Goal: Task Accomplishment & Management: Manage account settings

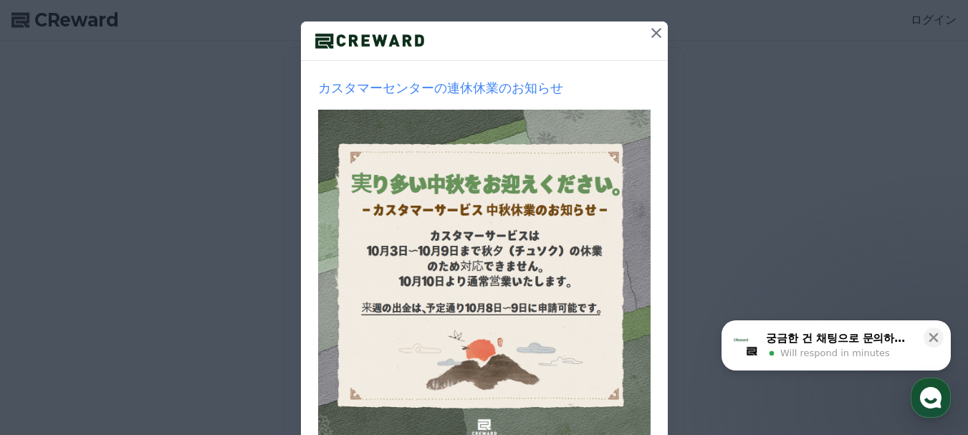
scroll to position [215, 0]
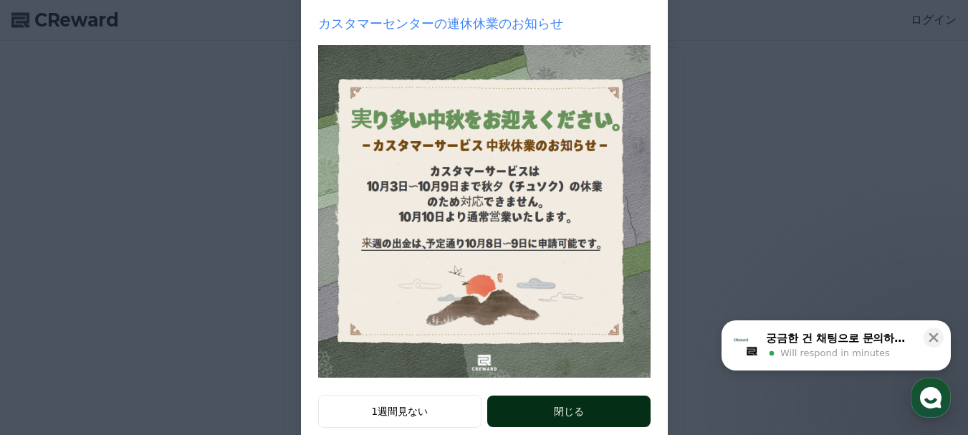
click at [554, 409] on button "閉じる" at bounding box center [568, 412] width 163 height 32
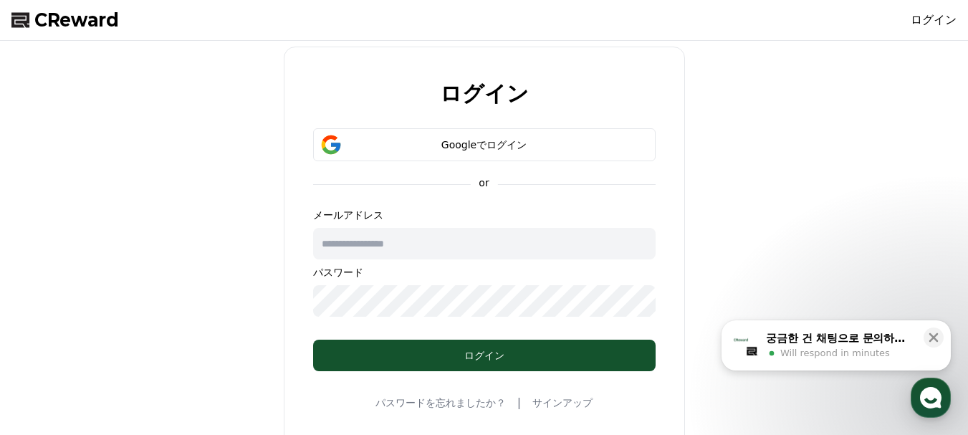
click at [424, 245] on input "text" at bounding box center [484, 244] width 343 height 32
type input "**********"
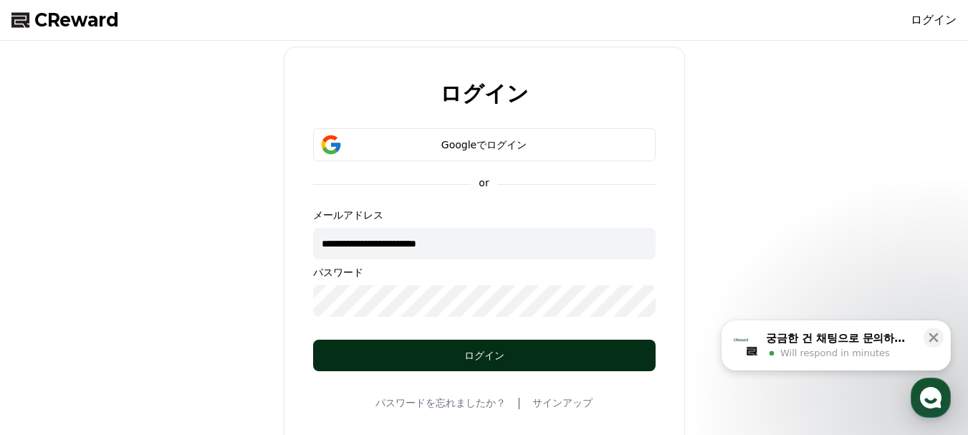
click at [418, 343] on button "ログイン" at bounding box center [484, 356] width 343 height 32
click at [464, 365] on button "ログイン" at bounding box center [484, 356] width 343 height 32
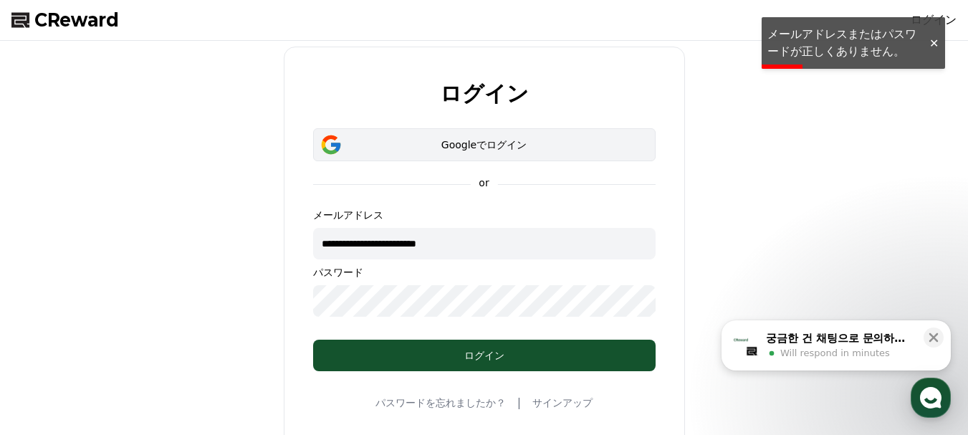
click at [462, 143] on div "Googleでログイン" at bounding box center [484, 145] width 301 height 14
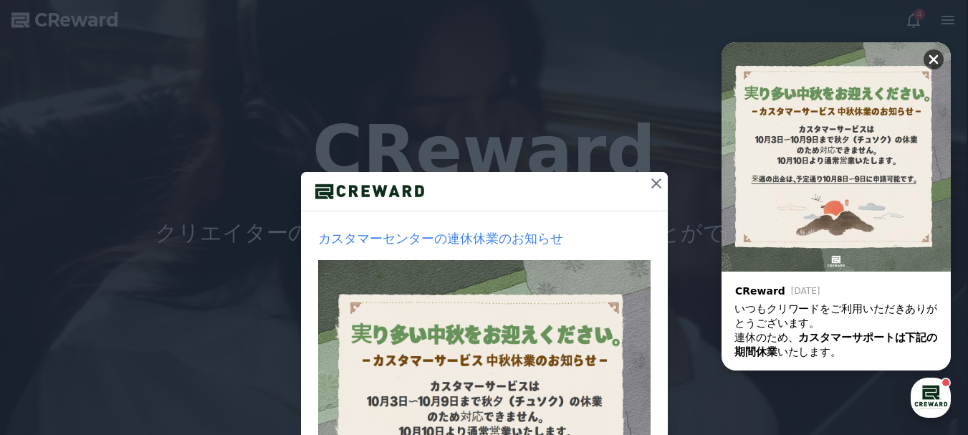
click at [933, 56] on icon at bounding box center [934, 59] width 14 height 14
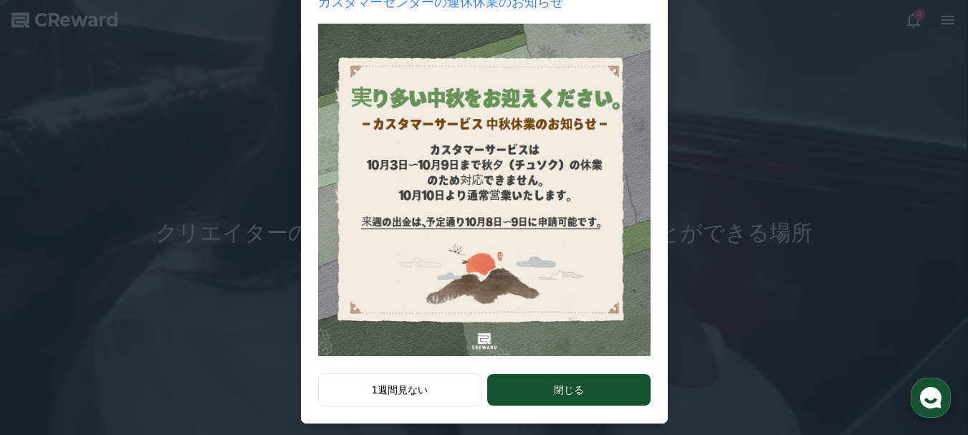
scroll to position [248, 0]
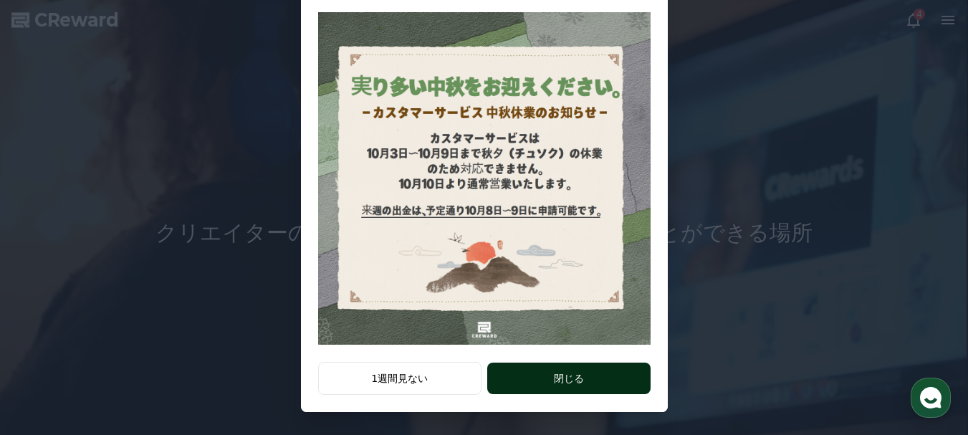
click at [543, 382] on button "閉じる" at bounding box center [568, 379] width 163 height 32
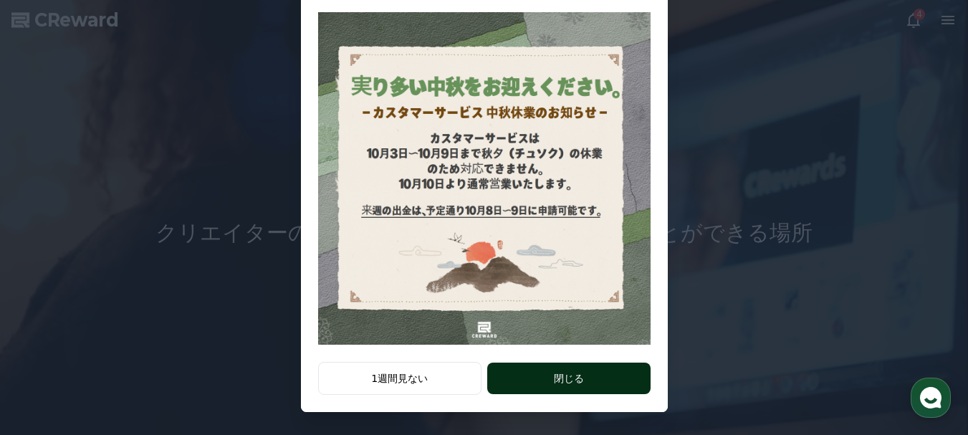
scroll to position [0, 0]
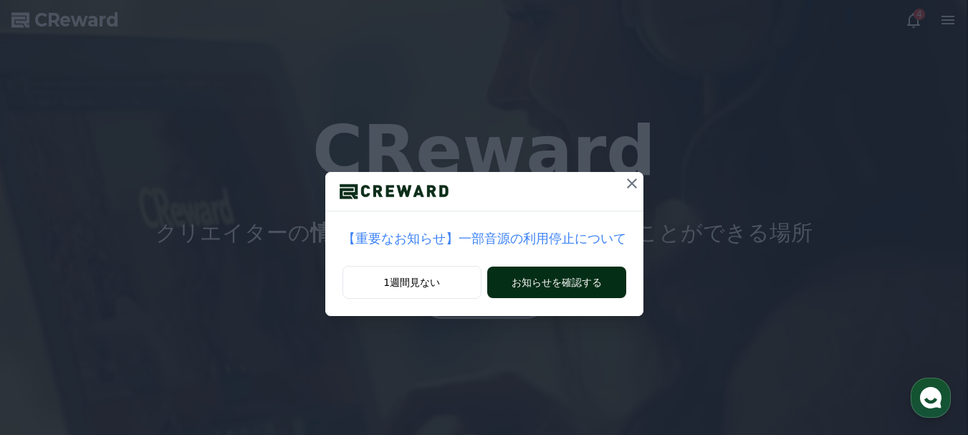
click at [545, 280] on button "お知らせを確認する" at bounding box center [556, 283] width 138 height 32
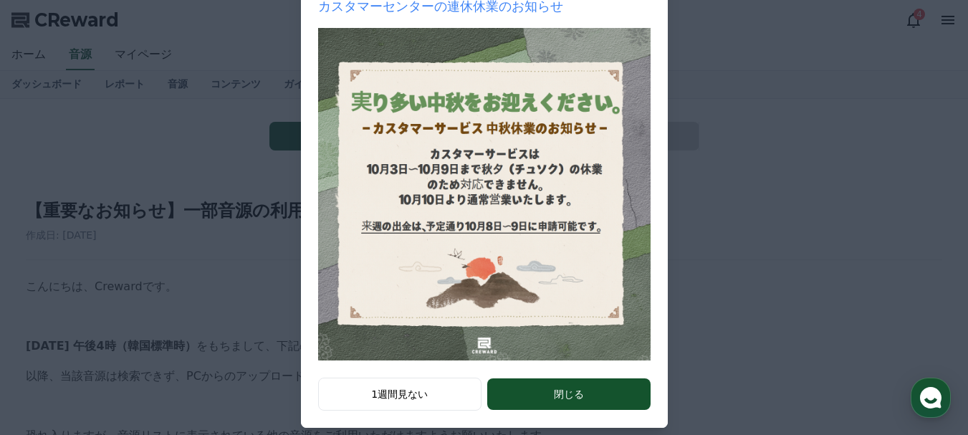
scroll to position [248, 0]
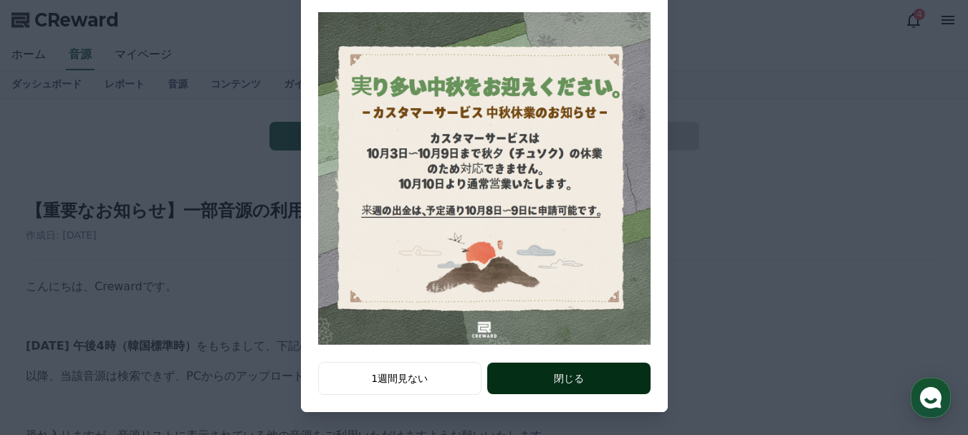
click at [541, 380] on button "閉じる" at bounding box center [568, 379] width 163 height 32
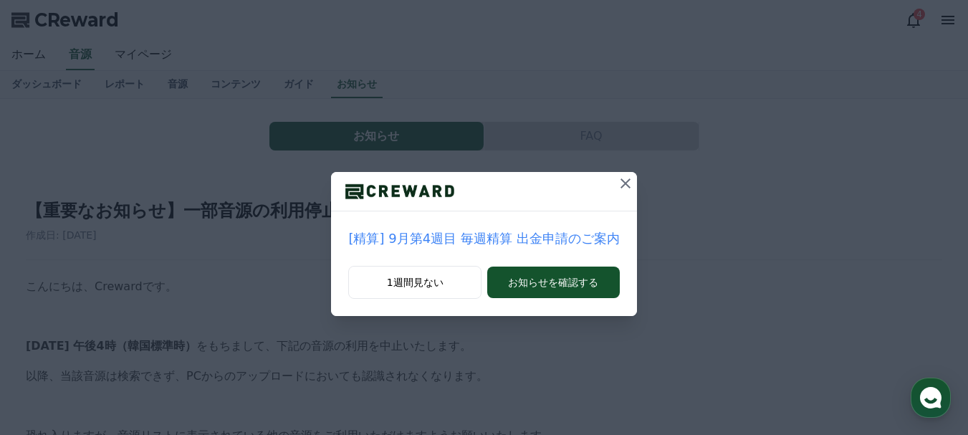
scroll to position [0, 0]
click at [547, 285] on button "お知らせを確認する" at bounding box center [553, 283] width 132 height 32
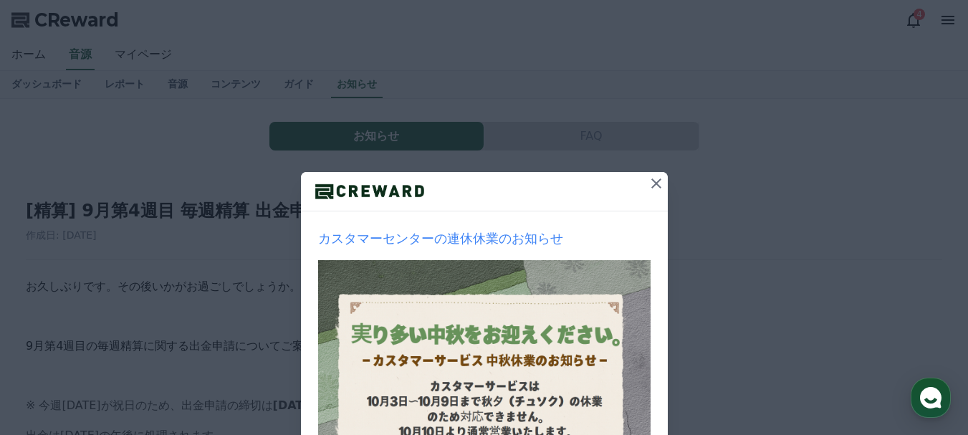
click at [648, 189] on icon at bounding box center [656, 183] width 17 height 17
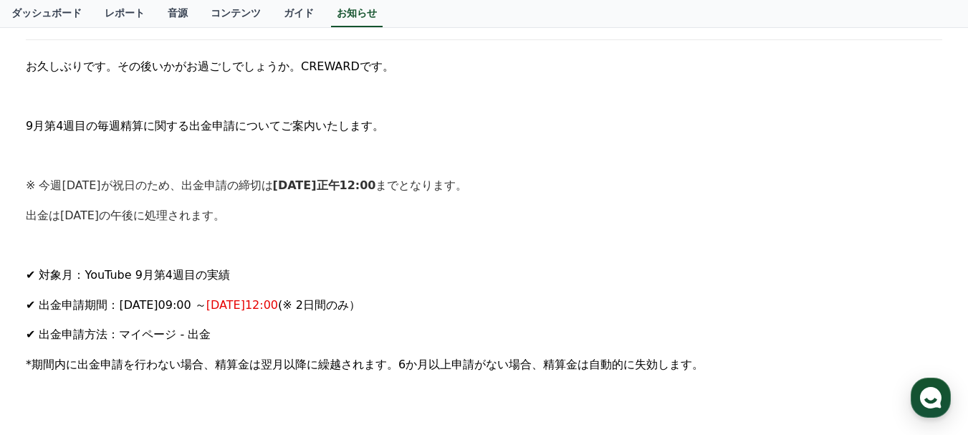
scroll to position [72, 0]
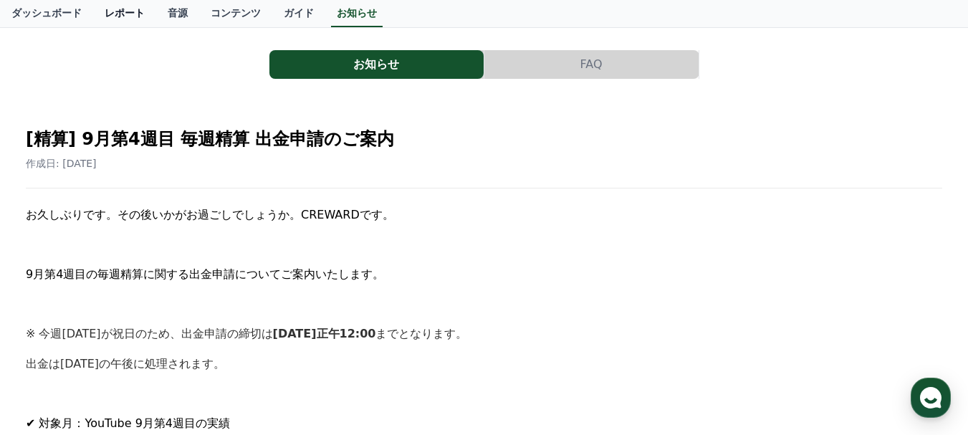
click at [93, 16] on link "レポート" at bounding box center [124, 13] width 63 height 27
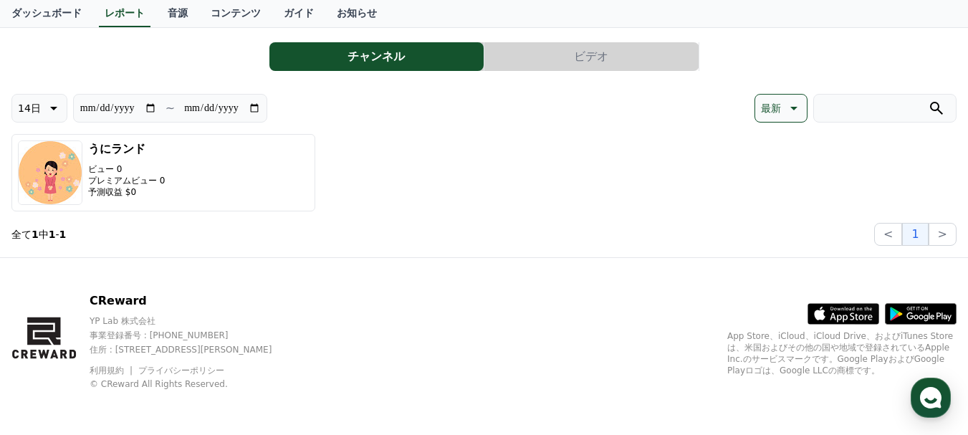
scroll to position [80, 0]
click at [29, 15] on link "ダッシュボード" at bounding box center [46, 13] width 93 height 27
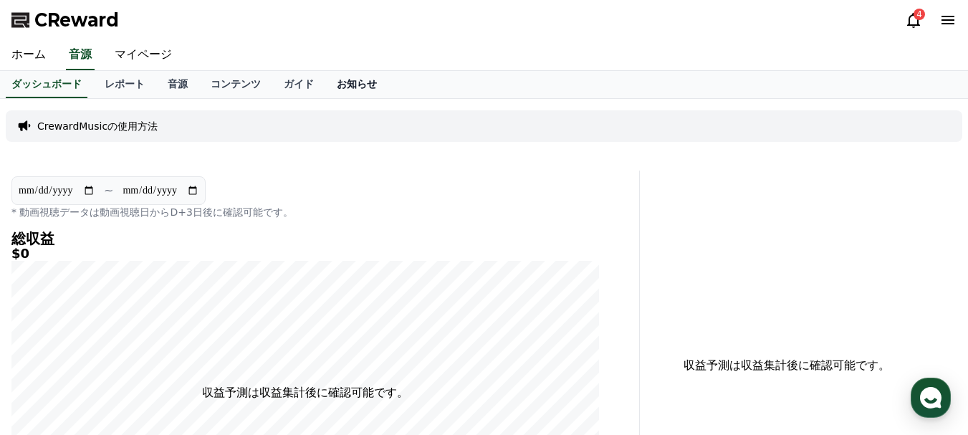
click at [325, 82] on link "お知らせ" at bounding box center [356, 84] width 63 height 27
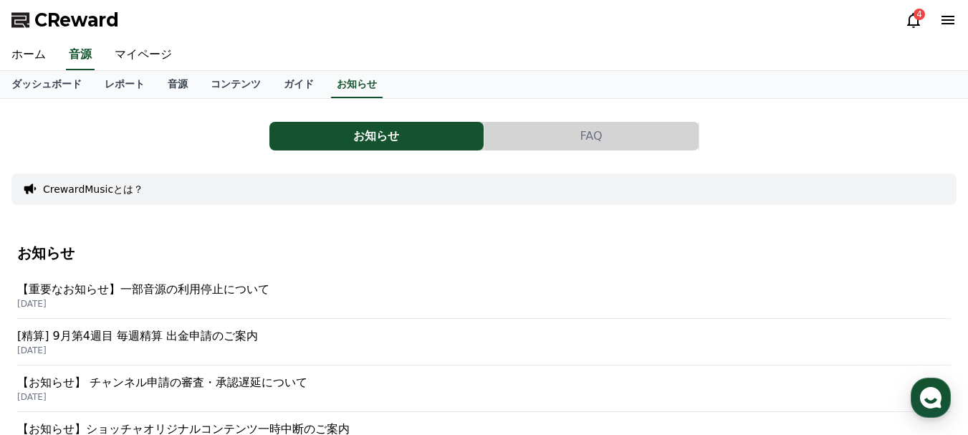
click at [189, 290] on p "【重要なお知らせ】一部音源の利用停止について" at bounding box center [484, 289] width 934 height 17
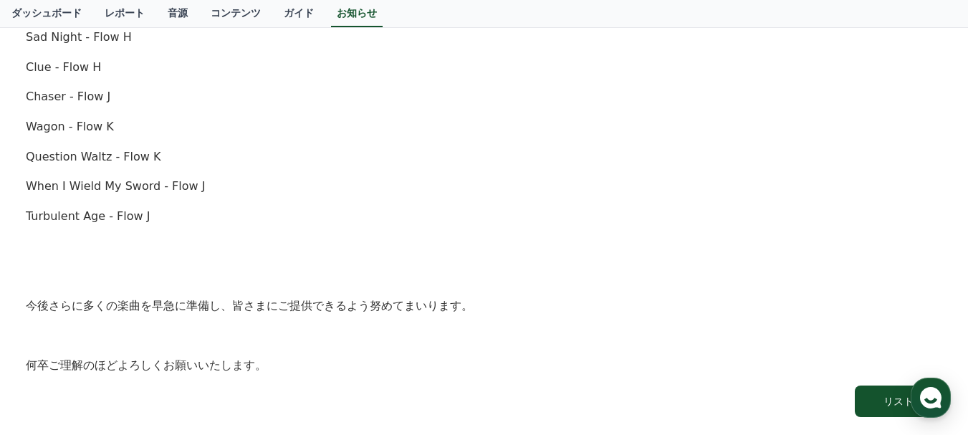
scroll to position [932, 0]
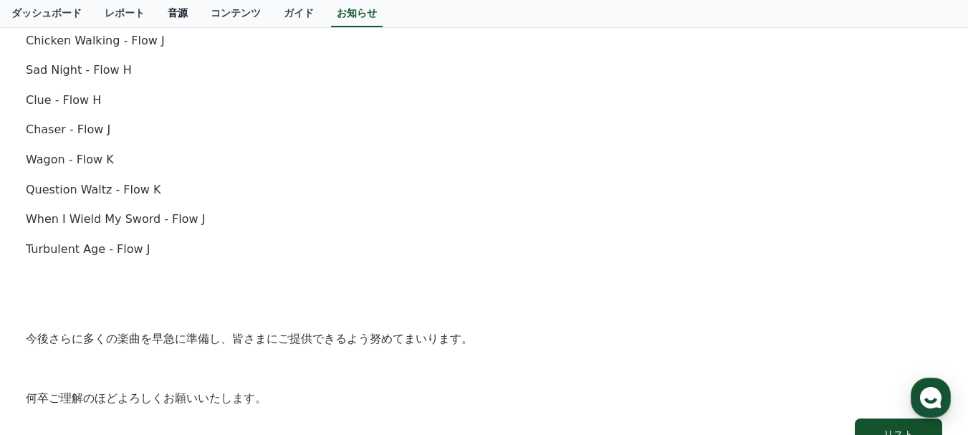
click at [156, 19] on link "音源" at bounding box center [177, 13] width 43 height 27
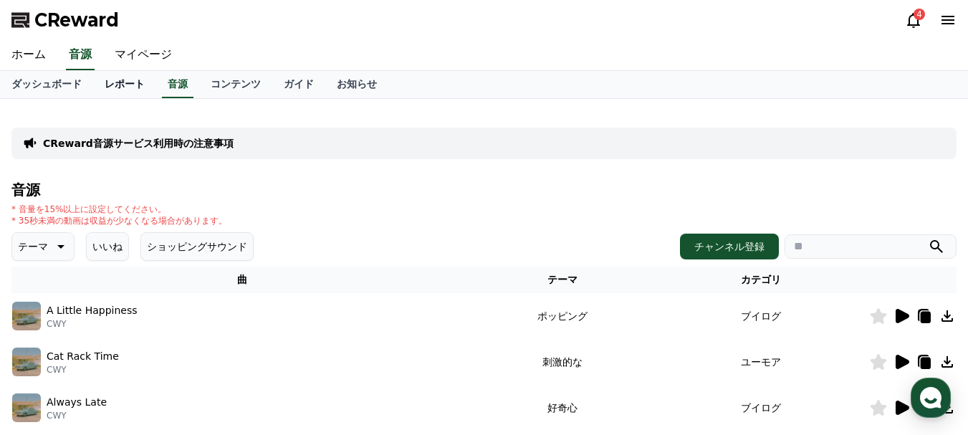
click at [93, 85] on link "レポート" at bounding box center [124, 84] width 63 height 27
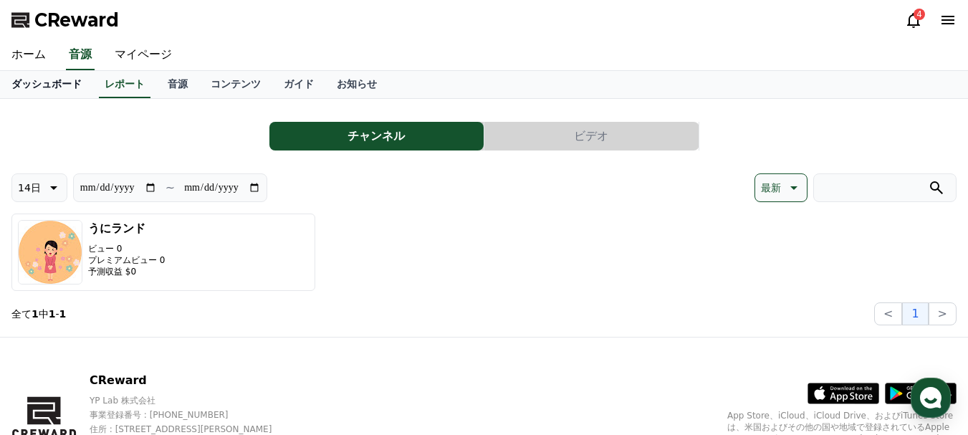
click at [28, 87] on link "ダッシュボード" at bounding box center [46, 84] width 93 height 27
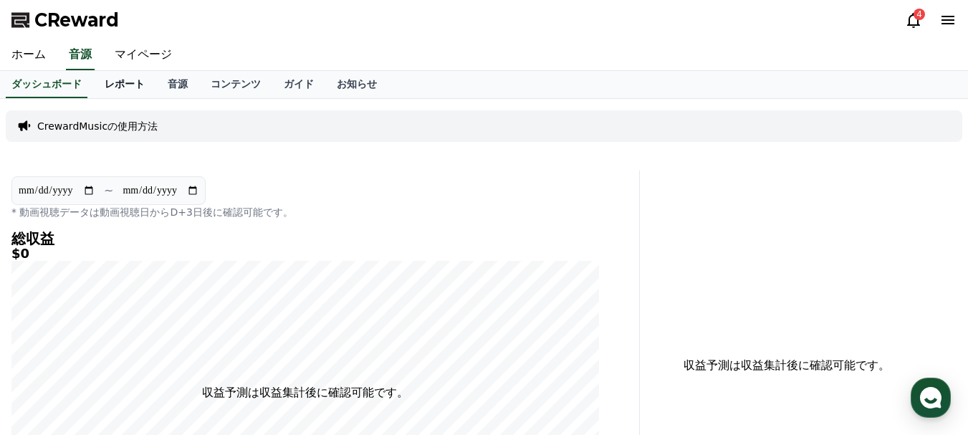
click at [110, 87] on link "レポート" at bounding box center [124, 84] width 63 height 27
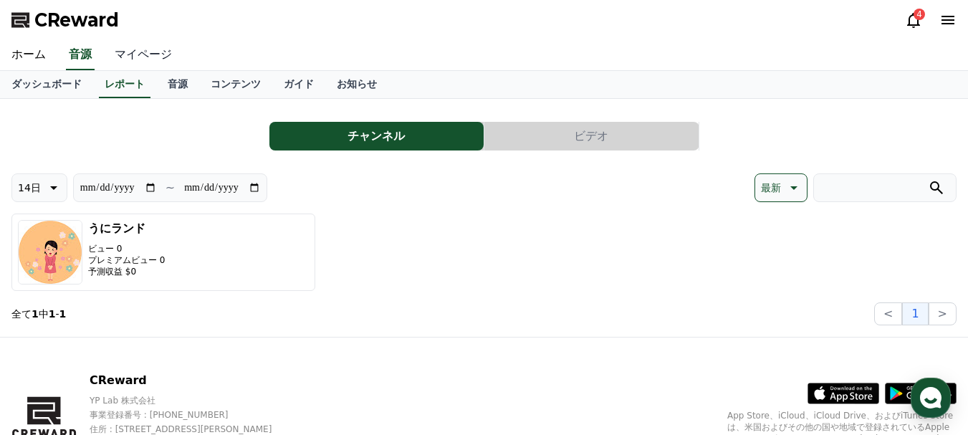
click at [123, 59] on link "マイページ" at bounding box center [143, 55] width 80 height 30
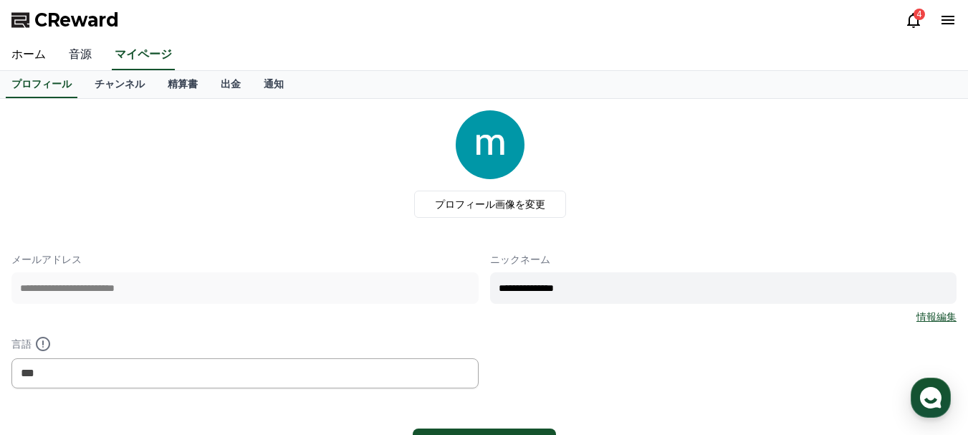
click at [68, 59] on link "音源" at bounding box center [80, 55] width 46 height 30
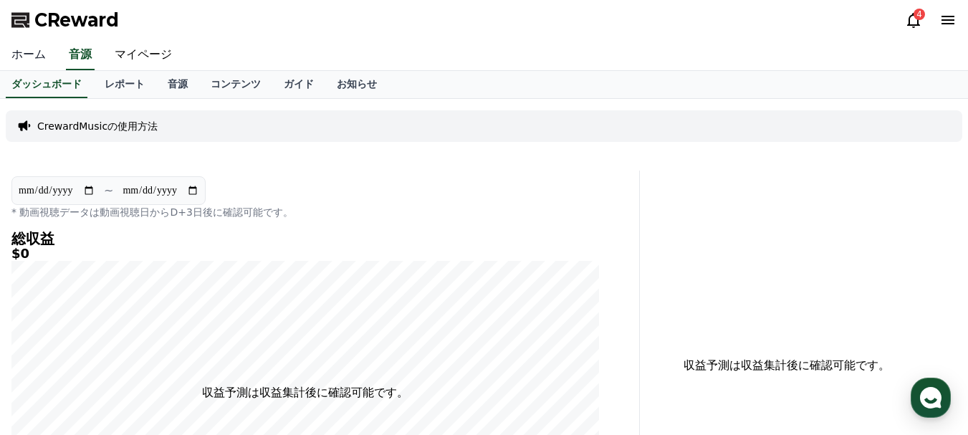
click at [21, 57] on link "ホーム" at bounding box center [28, 55] width 57 height 30
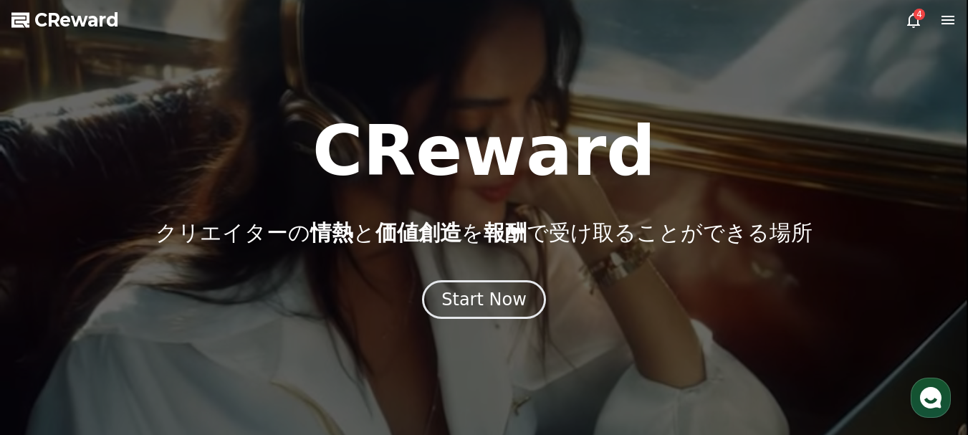
click at [940, 22] on div "4" at bounding box center [931, 19] width 52 height 17
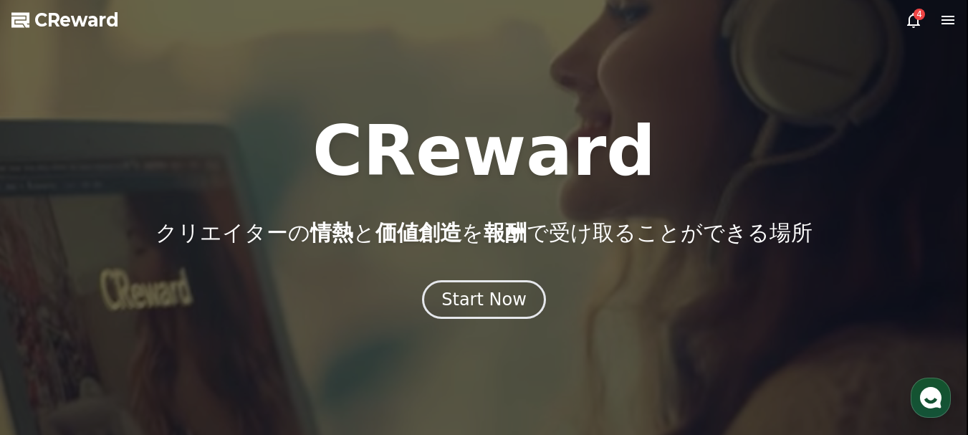
click at [946, 20] on icon at bounding box center [948, 20] width 13 height 9
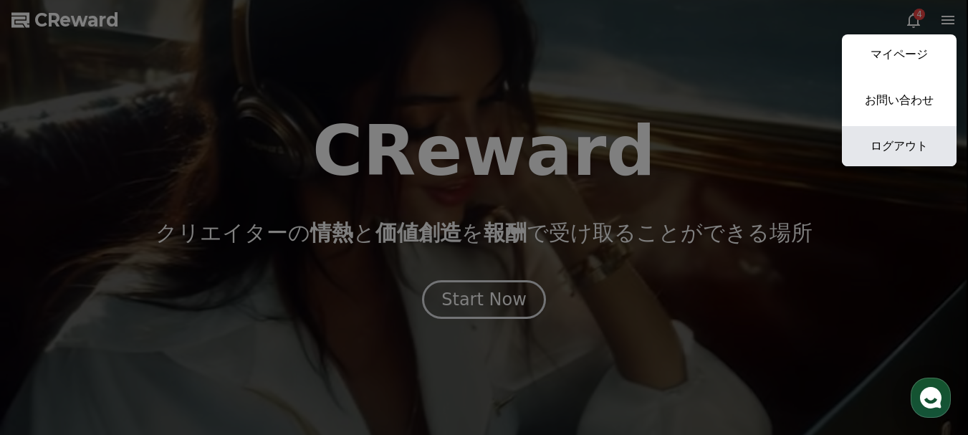
click at [907, 149] on link "ログアウト" at bounding box center [899, 146] width 115 height 40
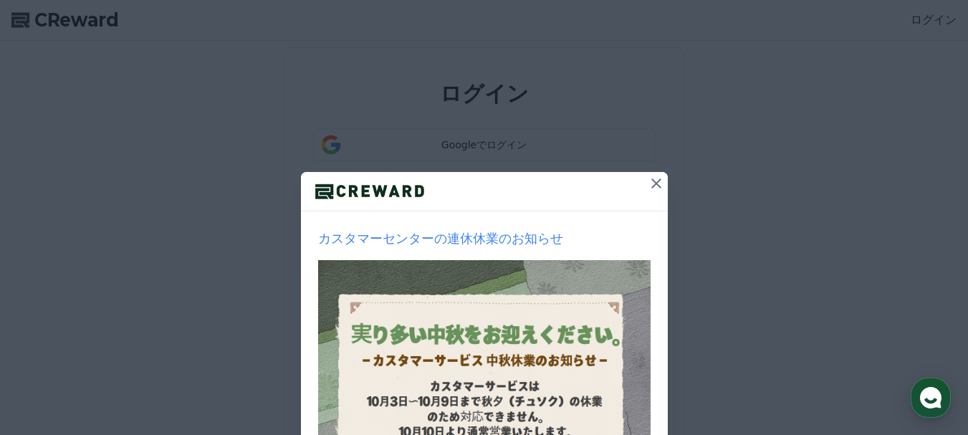
click at [653, 181] on icon at bounding box center [657, 183] width 10 height 10
